Goal: Information Seeking & Learning: Learn about a topic

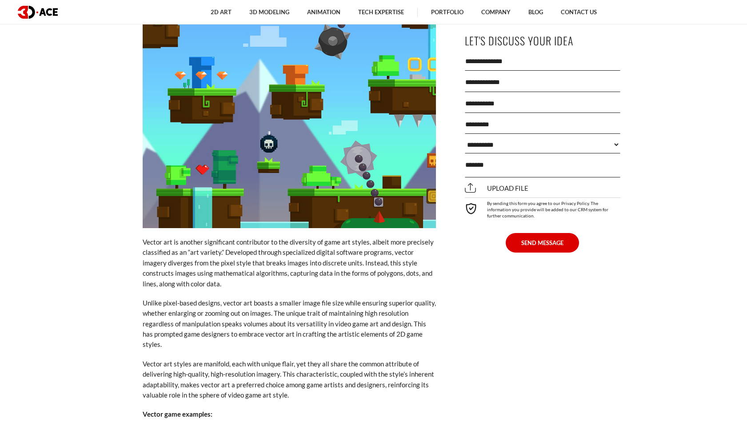
scroll to position [2608, 0]
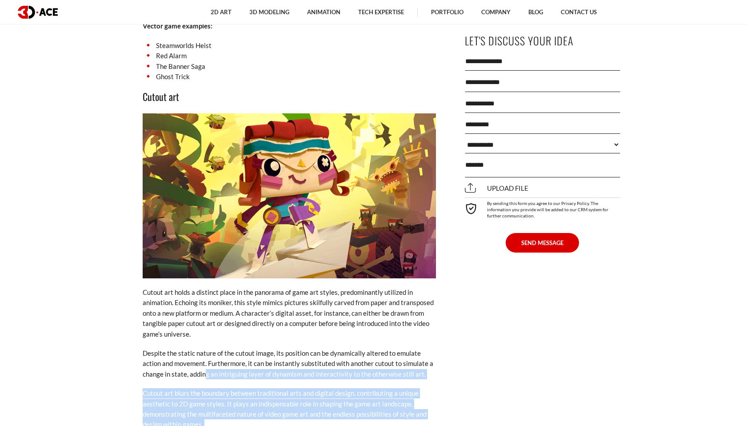
drag, startPoint x: 204, startPoint y: 354, endPoint x: 240, endPoint y: 409, distance: 66.4
click at [245, 405] on p "Cutout art blurs the boundary between traditional arts and digital design, cont…" at bounding box center [289, 409] width 293 height 42
drag, startPoint x: 245, startPoint y: 405, endPoint x: 124, endPoint y: 364, distance: 127.1
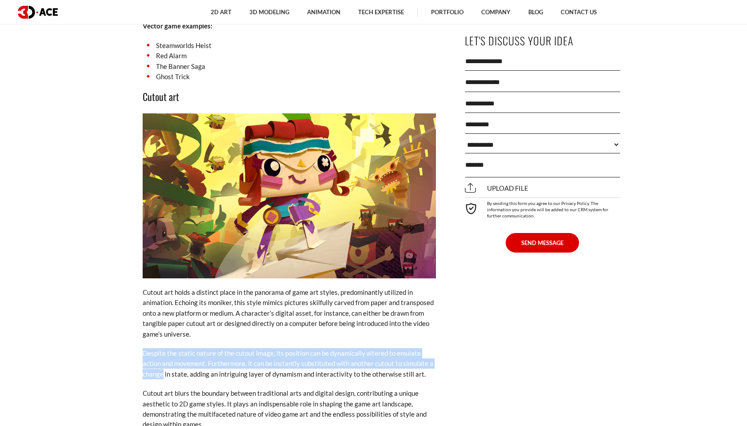
drag, startPoint x: 133, startPoint y: 355, endPoint x: 143, endPoint y: 330, distance: 27.0
drag, startPoint x: 132, startPoint y: 326, endPoint x: 438, endPoint y: 356, distance: 307.3
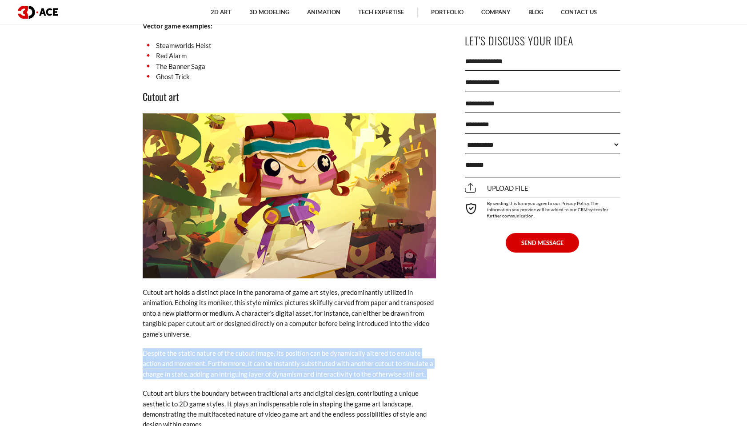
click at [432, 354] on p "Despite the static nature of the cutout image, its position can be dynamically …" at bounding box center [289, 363] width 293 height 31
drag, startPoint x: 432, startPoint y: 354, endPoint x: 126, endPoint y: 323, distance: 307.9
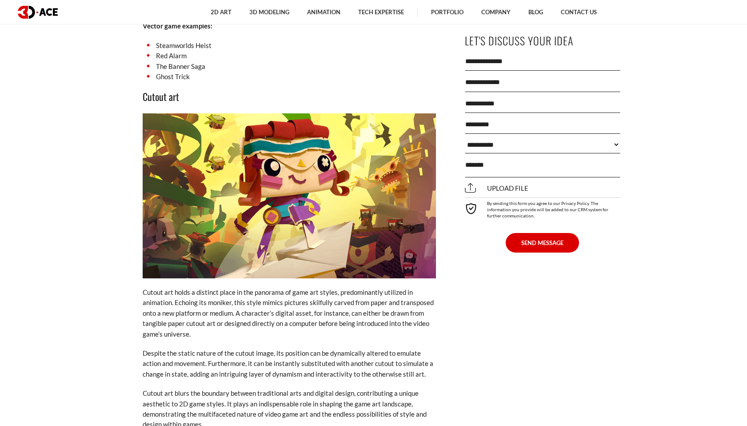
click at [224, 309] on p "Cutout art holds a distinct place in the panorama of game art styles, predomina…" at bounding box center [289, 313] width 293 height 52
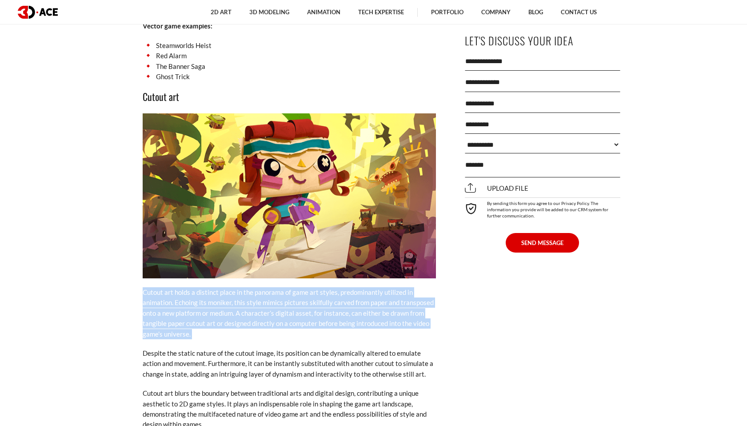
drag, startPoint x: 224, startPoint y: 309, endPoint x: 120, endPoint y: 261, distance: 114.6
click at [359, 318] on p "Cutout art holds a distinct place in the panorama of game art styles, predomina…" at bounding box center [289, 313] width 293 height 52
drag, startPoint x: 359, startPoint y: 318, endPoint x: 140, endPoint y: 264, distance: 225.4
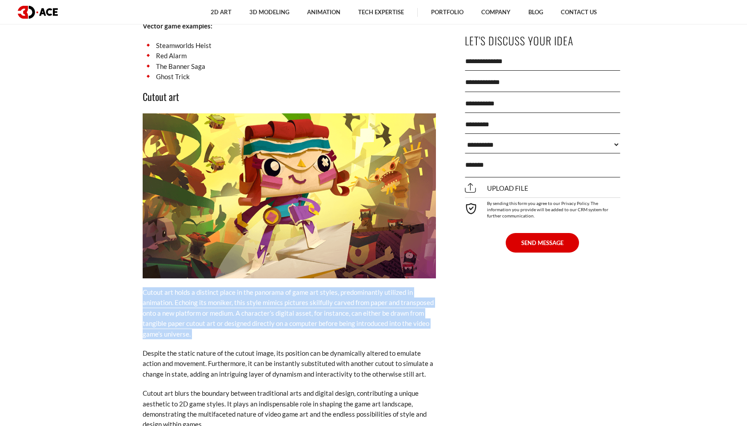
drag, startPoint x: 124, startPoint y: 269, endPoint x: 220, endPoint y: 316, distance: 106.5
click at [206, 311] on p "Cutout art holds a distinct place in the panorama of game art styles, predomina…" at bounding box center [289, 313] width 293 height 52
drag, startPoint x: 205, startPoint y: 311, endPoint x: 115, endPoint y: 261, distance: 103.3
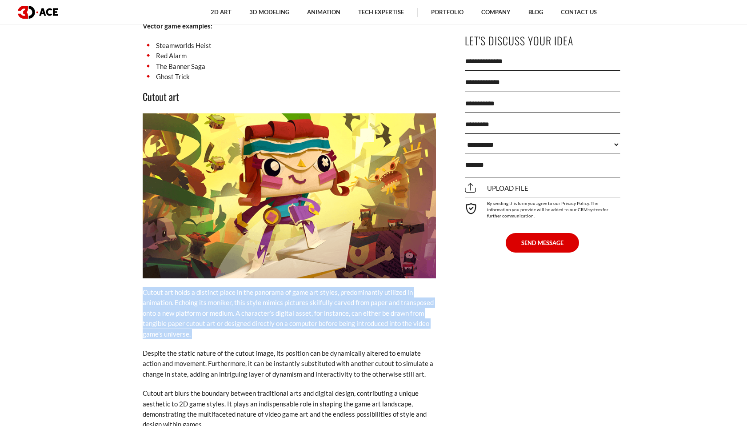
drag, startPoint x: 115, startPoint y: 269, endPoint x: 220, endPoint y: 311, distance: 112.3
click at [220, 311] on p "Cutout art holds a distinct place in the panorama of game art styles, predomina…" at bounding box center [289, 313] width 293 height 52
drag, startPoint x: 220, startPoint y: 311, endPoint x: 124, endPoint y: 273, distance: 102.3
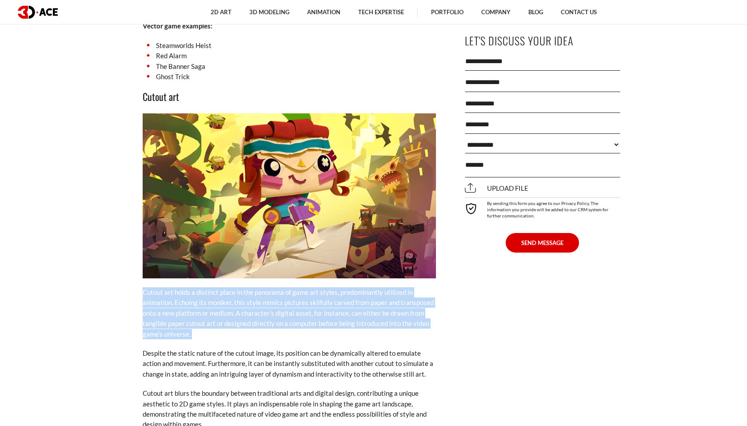
drag, startPoint x: 124, startPoint y: 273, endPoint x: 201, endPoint y: 316, distance: 87.9
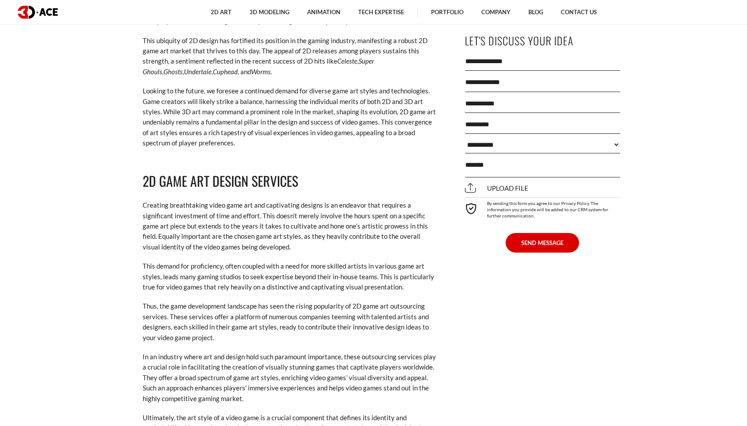
scroll to position [5986, 0]
